Goal: Navigation & Orientation: Find specific page/section

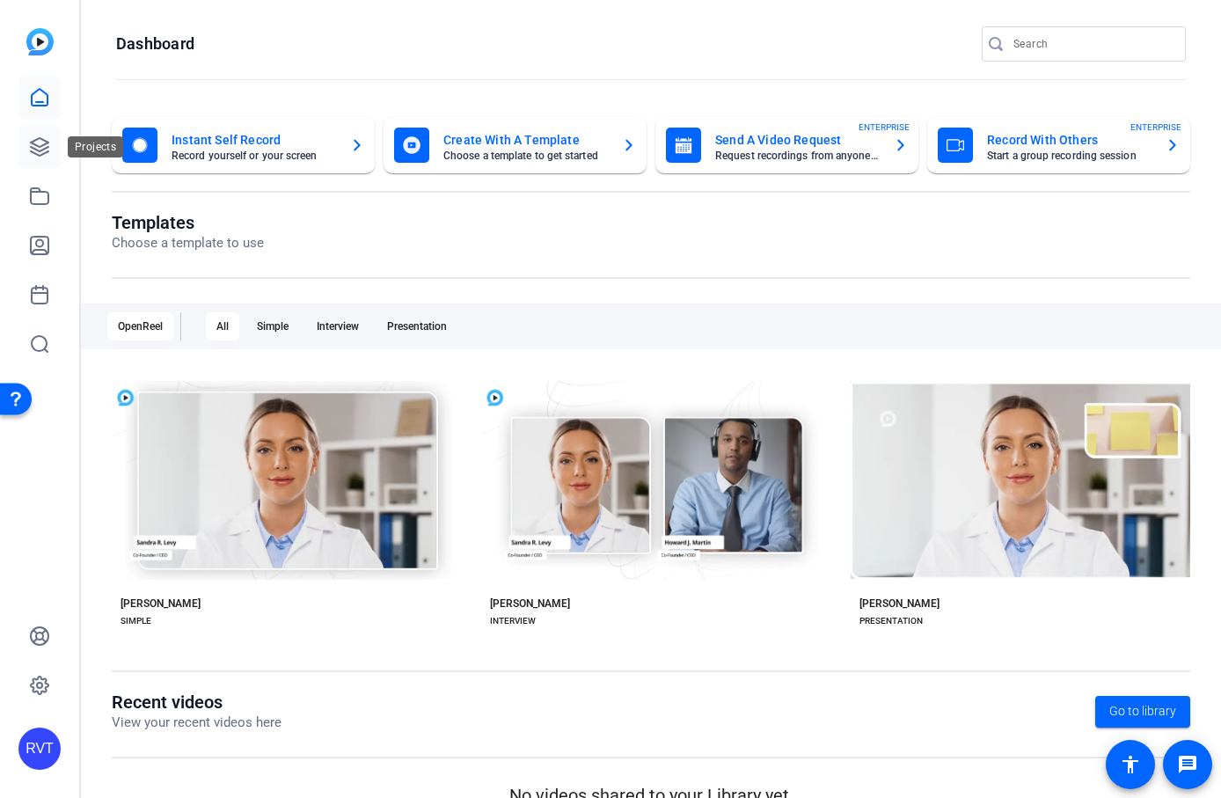
click at [35, 158] on link at bounding box center [39, 147] width 42 height 42
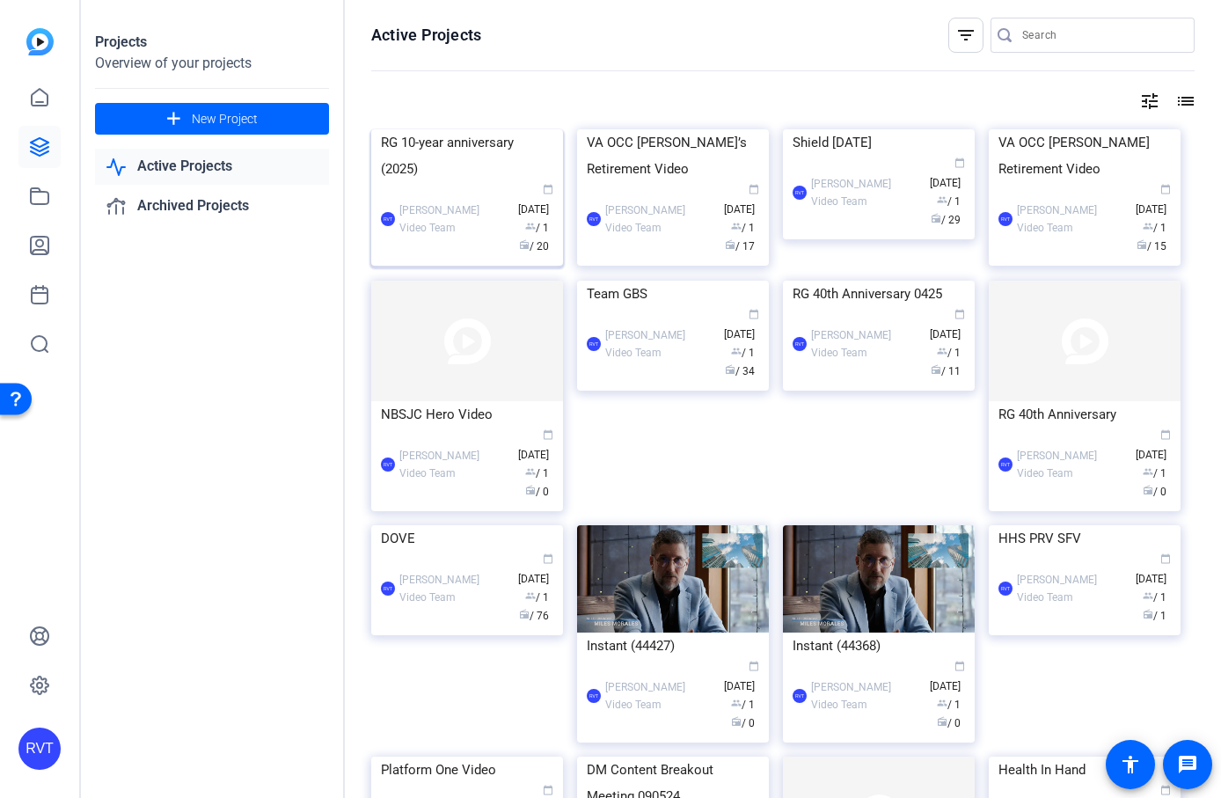
click at [440, 182] on div "RG 10-year anniversary (2025)" at bounding box center [467, 155] width 172 height 53
